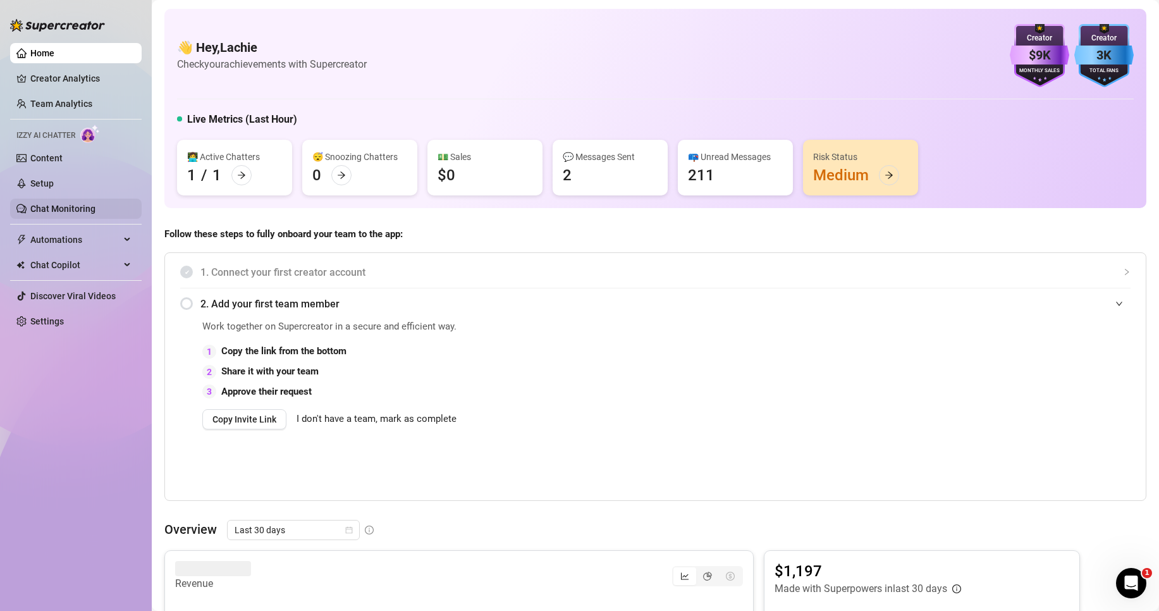
click at [53, 205] on link "Chat Monitoring" at bounding box center [62, 209] width 65 height 10
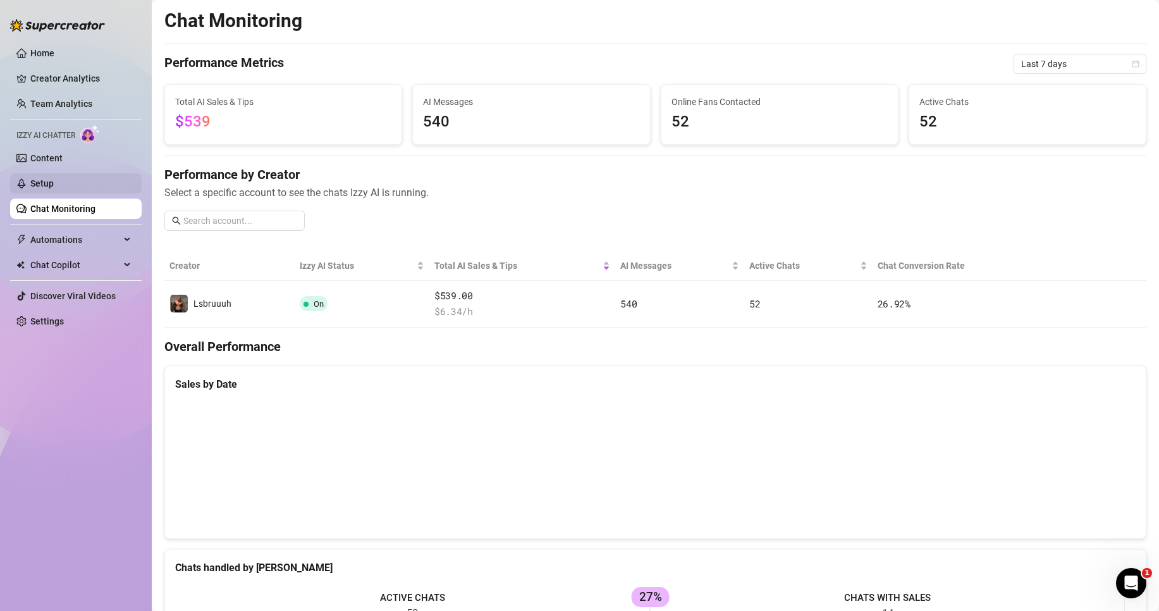
click at [54, 188] on link "Setup" at bounding box center [41, 183] width 23 height 10
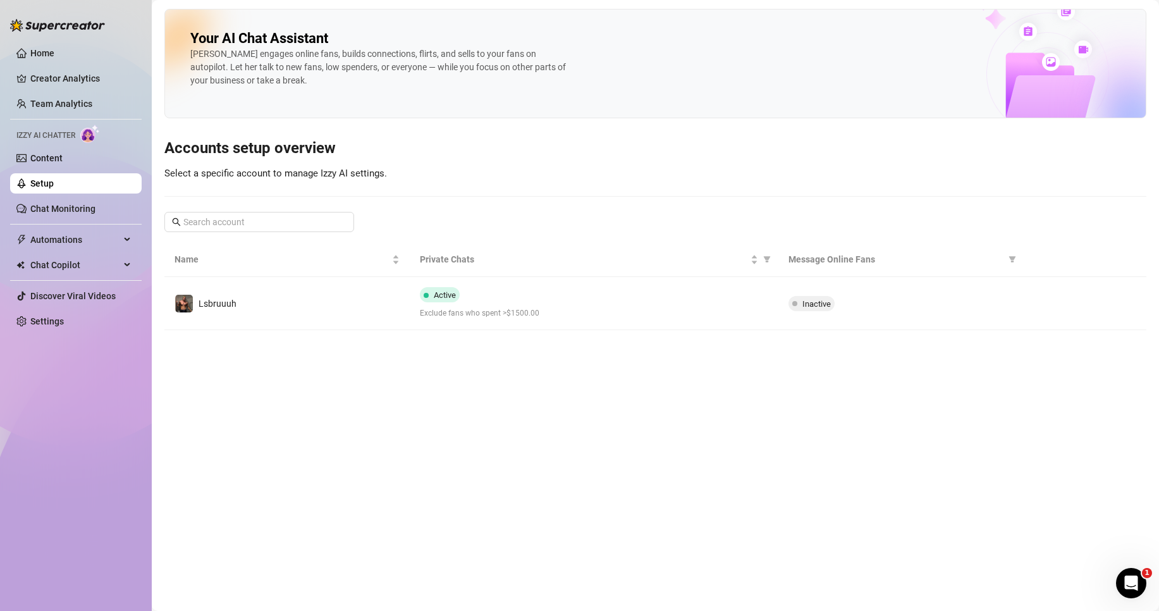
drag, startPoint x: 112, startPoint y: 149, endPoint x: 471, endPoint y: 374, distance: 423.8
click at [467, 375] on main "Your AI Chat Assistant [PERSON_NAME] engages online fans, builds connections, f…" at bounding box center [655, 305] width 1007 height 611
click at [45, 170] on ul "Home Creator Analytics Team Analytics Izzy AI Chatter Content Setup Chat Monito…" at bounding box center [75, 187] width 131 height 298
click at [48, 156] on link "Content" at bounding box center [46, 158] width 32 height 10
